Goal: Check status: Check status

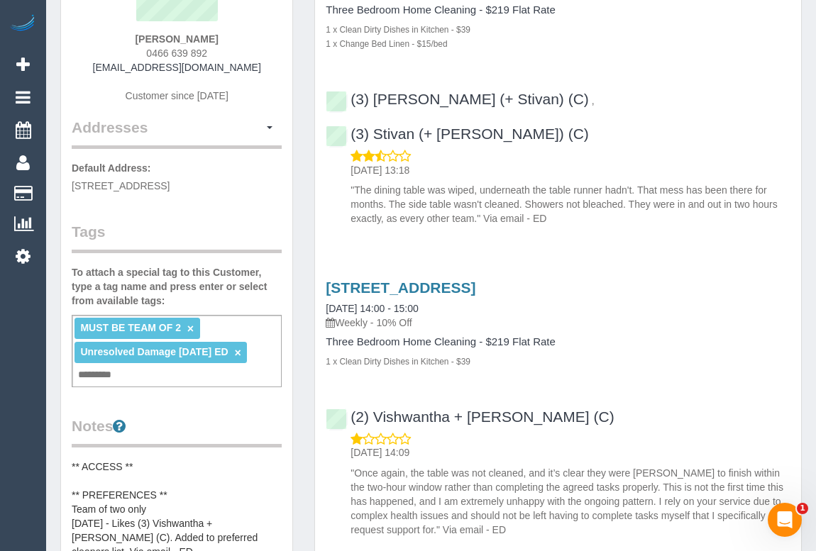
scroll to position [193, 0]
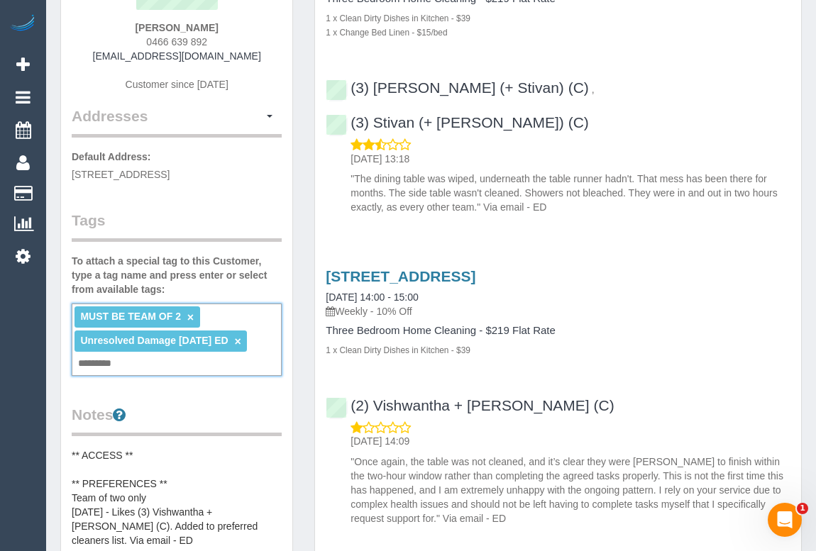
click at [110, 361] on input "text" at bounding box center [99, 364] width 48 height 18
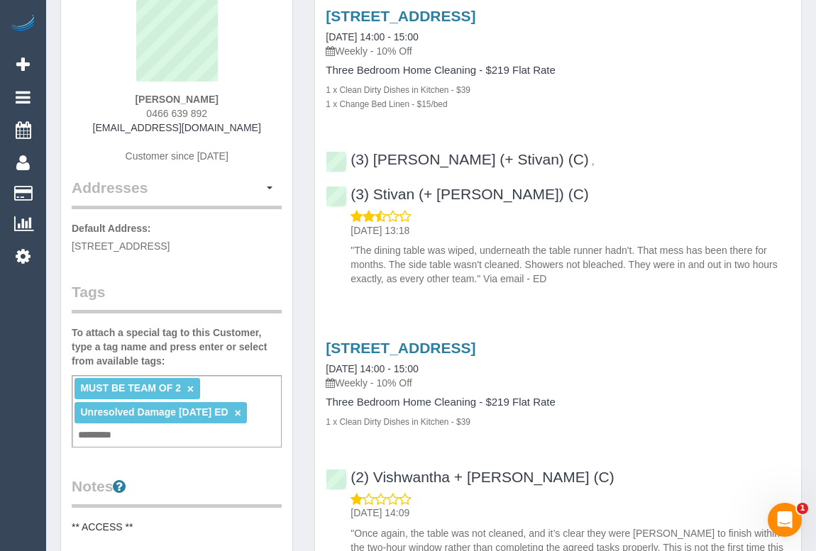
scroll to position [0, 0]
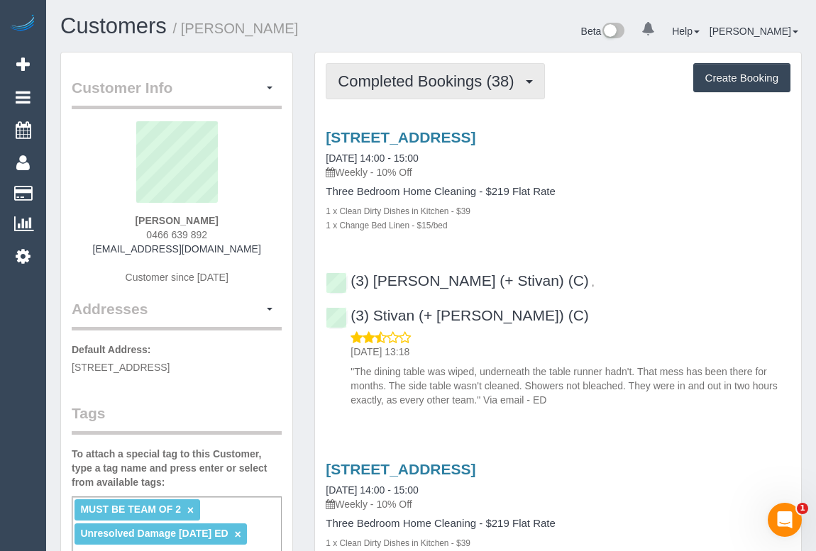
click at [447, 84] on span "Completed Bookings (38)" at bounding box center [429, 81] width 183 height 18
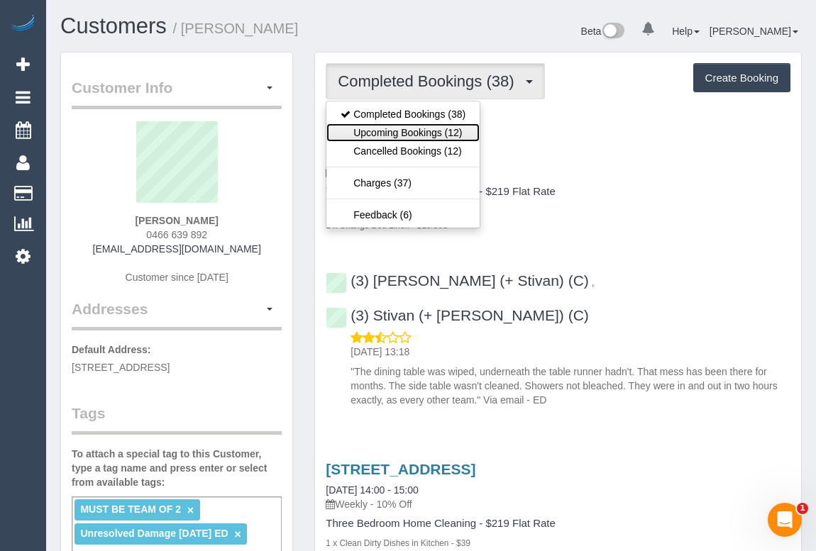
click at [421, 128] on link "Upcoming Bookings (12)" at bounding box center [402, 132] width 153 height 18
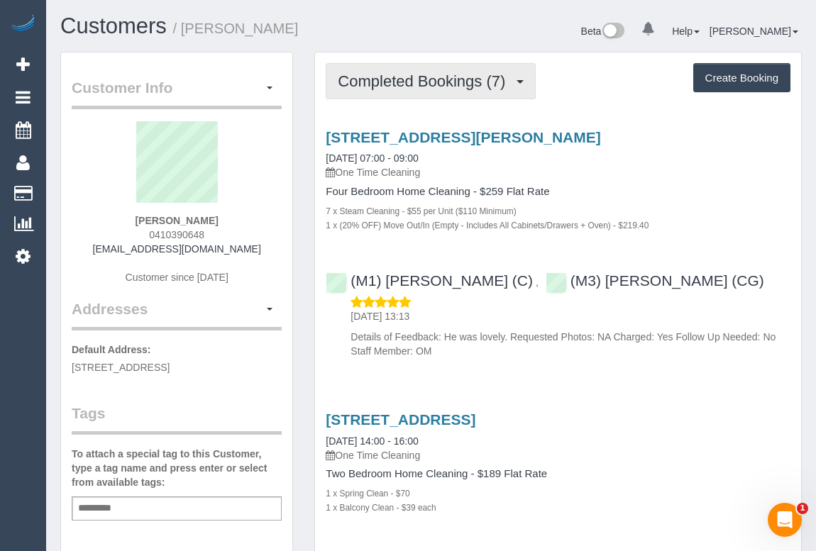
click at [420, 75] on span "Completed Bookings (7)" at bounding box center [425, 81] width 175 height 18
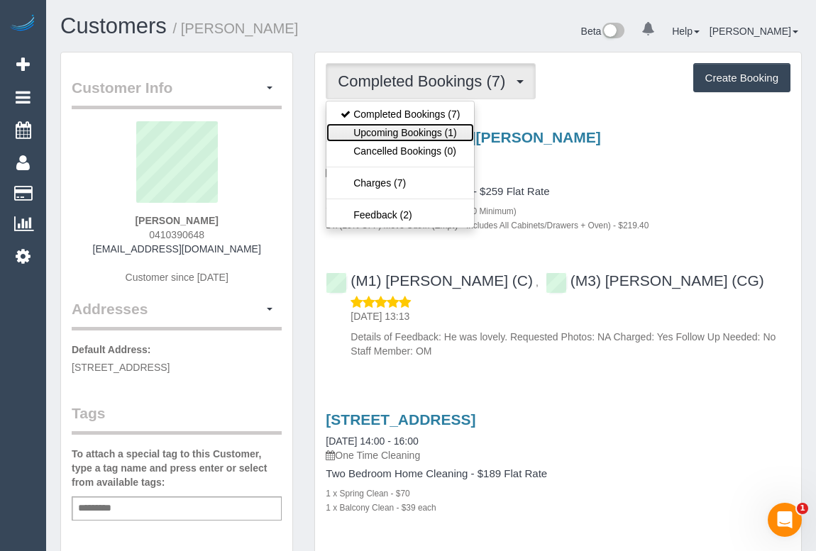
click at [407, 129] on link "Upcoming Bookings (1)" at bounding box center [400, 132] width 148 height 18
